Goal: Transaction & Acquisition: Purchase product/service

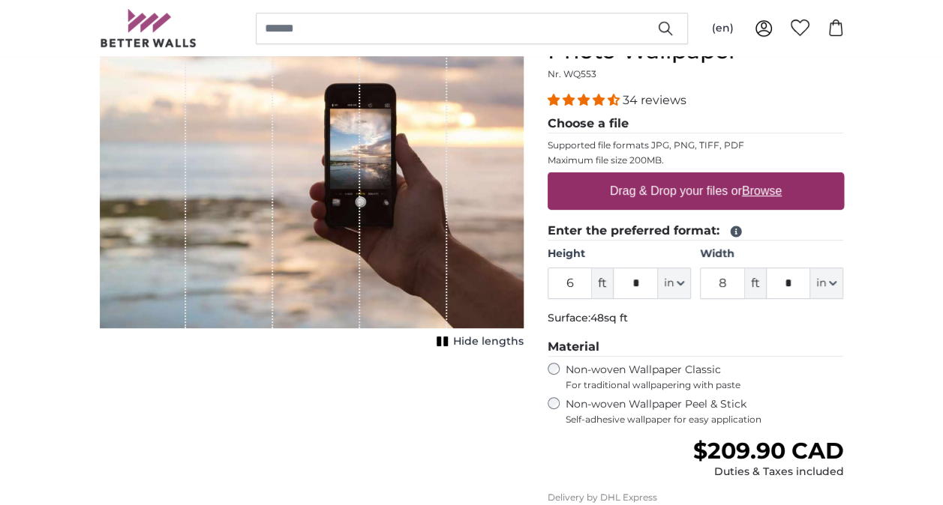
scroll to position [193, 0]
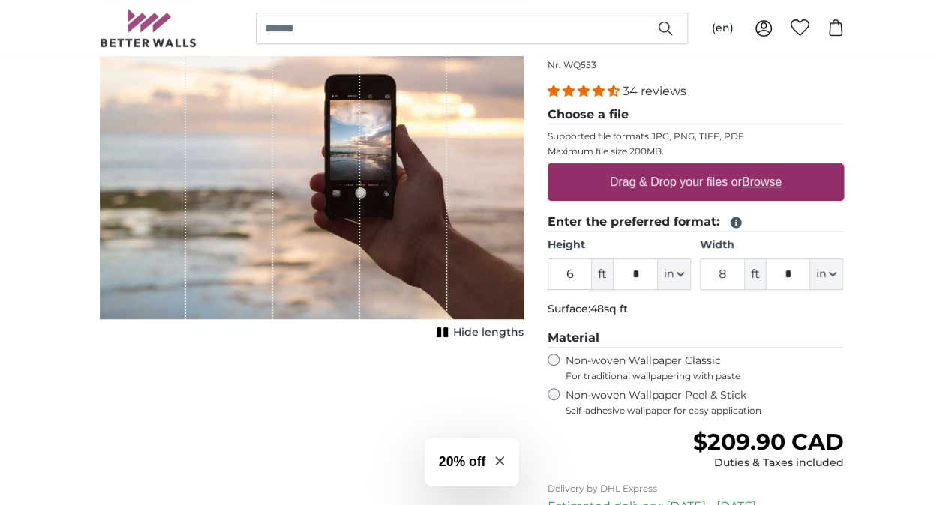
click at [733, 401] on label "Non-woven Wallpaper Peel & Stick Self-adhesive wallpaper for easy application" at bounding box center [704, 402] width 278 height 28
click at [568, 269] on input "6" at bounding box center [569, 274] width 45 height 31
type input "9"
click at [722, 279] on input "8" at bounding box center [722, 274] width 45 height 31
click at [733, 272] on input "8" at bounding box center [722, 274] width 45 height 31
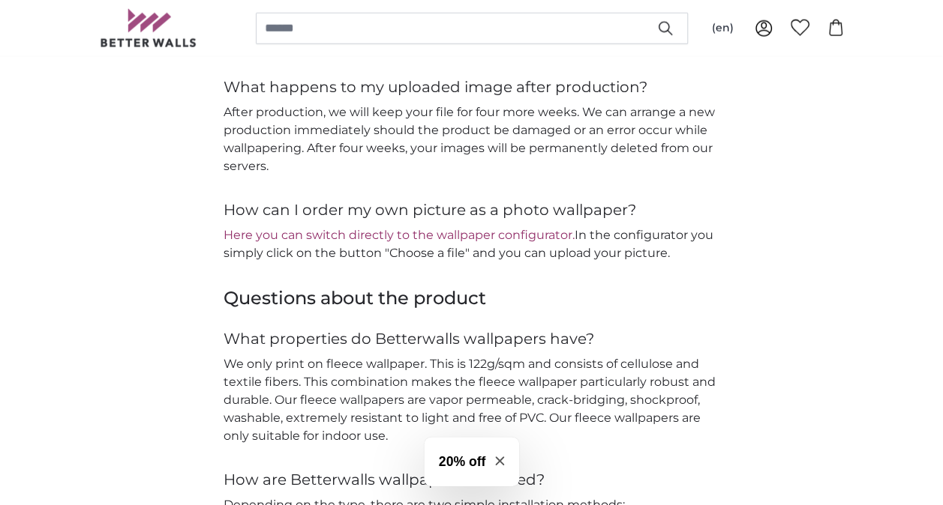
scroll to position [2106, 0]
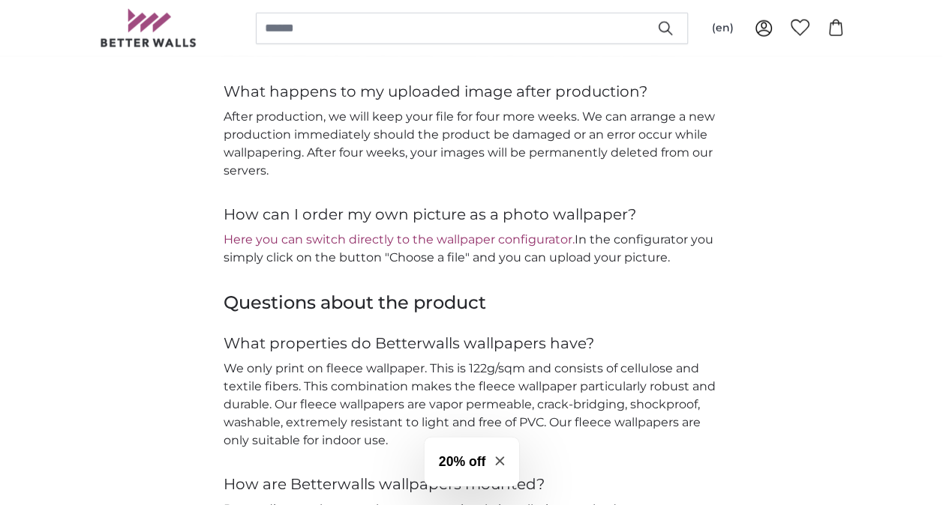
type input "15"
click at [568, 236] on link "Here you can switch directly to the wallpaper configurator." at bounding box center [398, 239] width 351 height 14
click at [399, 236] on link "Here you can switch directly to the wallpaper configurator." at bounding box center [398, 239] width 351 height 14
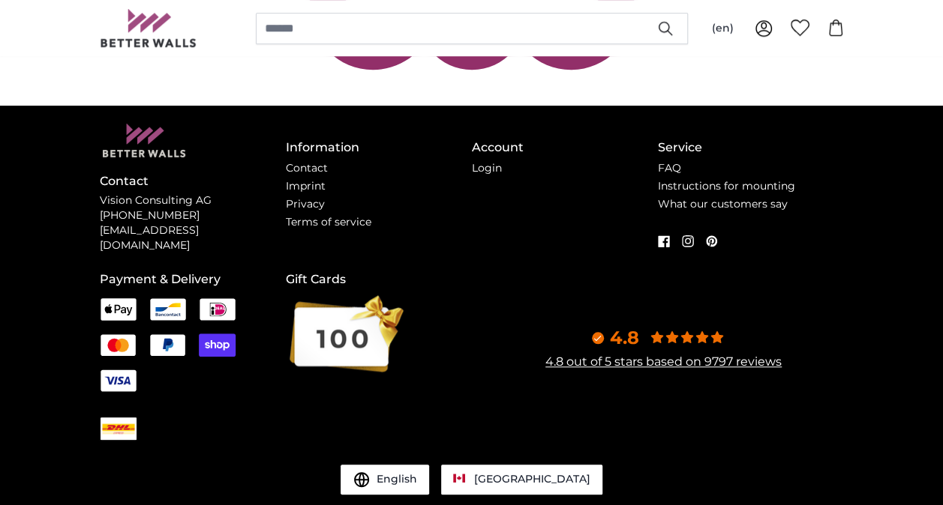
scroll to position [563, 0]
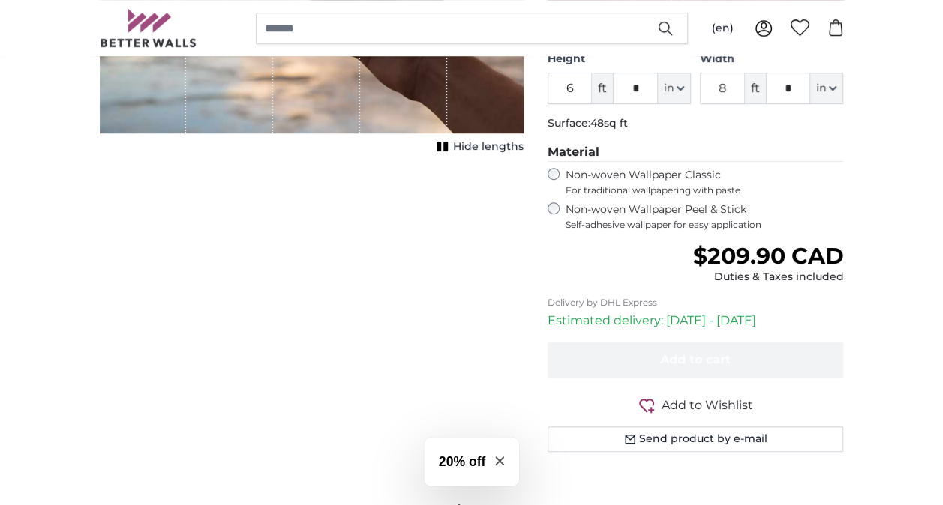
scroll to position [321, 0]
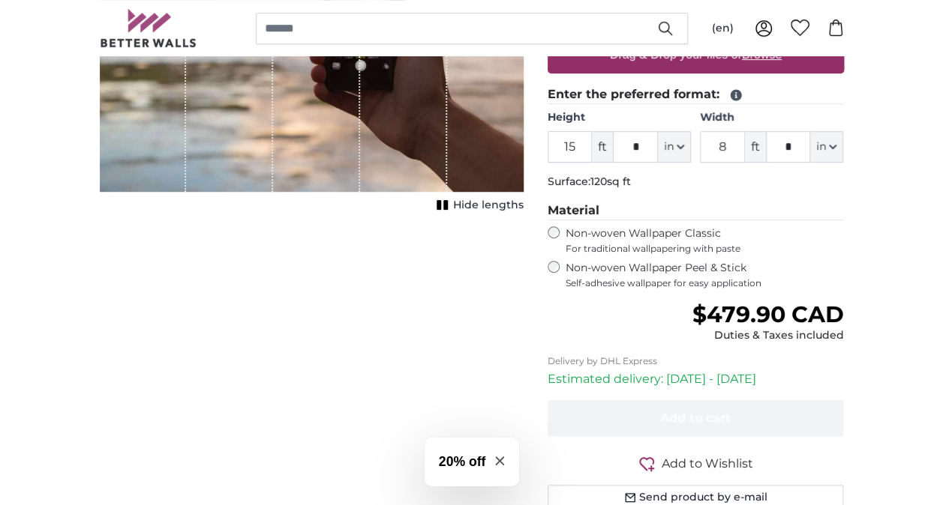
type input "15"
click at [728, 147] on input "8" at bounding box center [722, 146] width 45 height 31
type input "9"
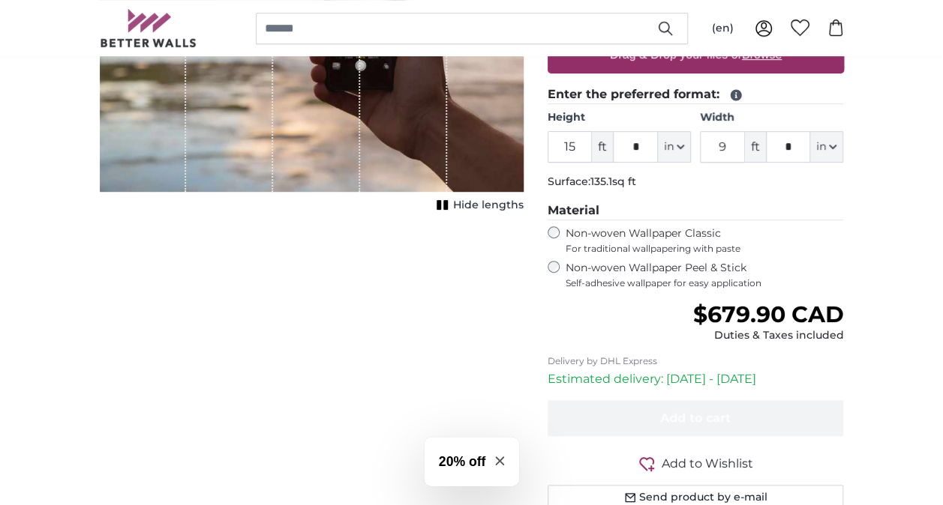
scroll to position [106, 0]
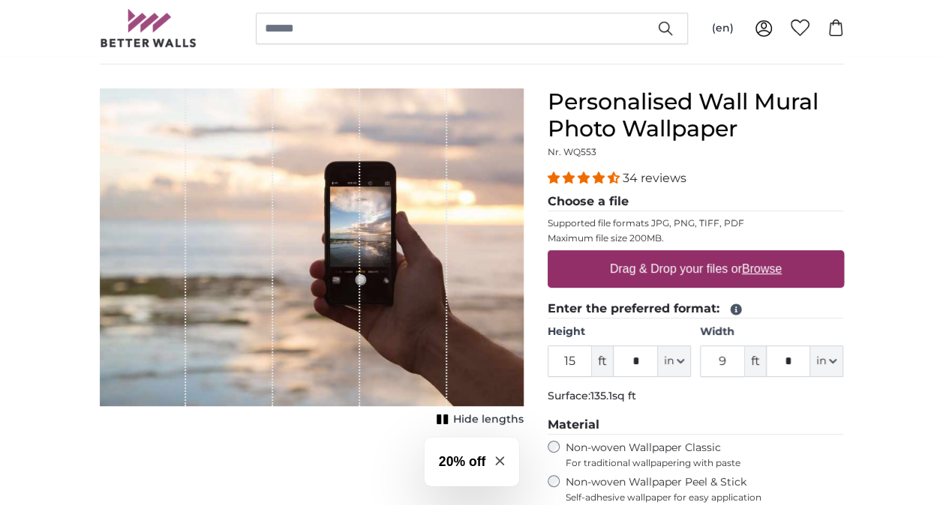
click at [763, 265] on u "Browse" at bounding box center [762, 268] width 40 height 13
click at [763, 255] on input "Drag & Drop your files or Browse" at bounding box center [695, 252] width 296 height 4
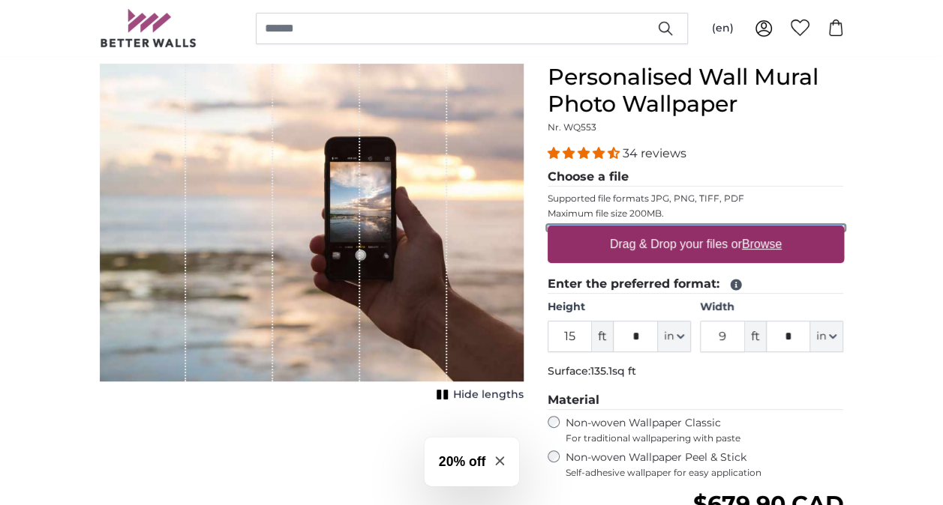
scroll to position [73, 0]
